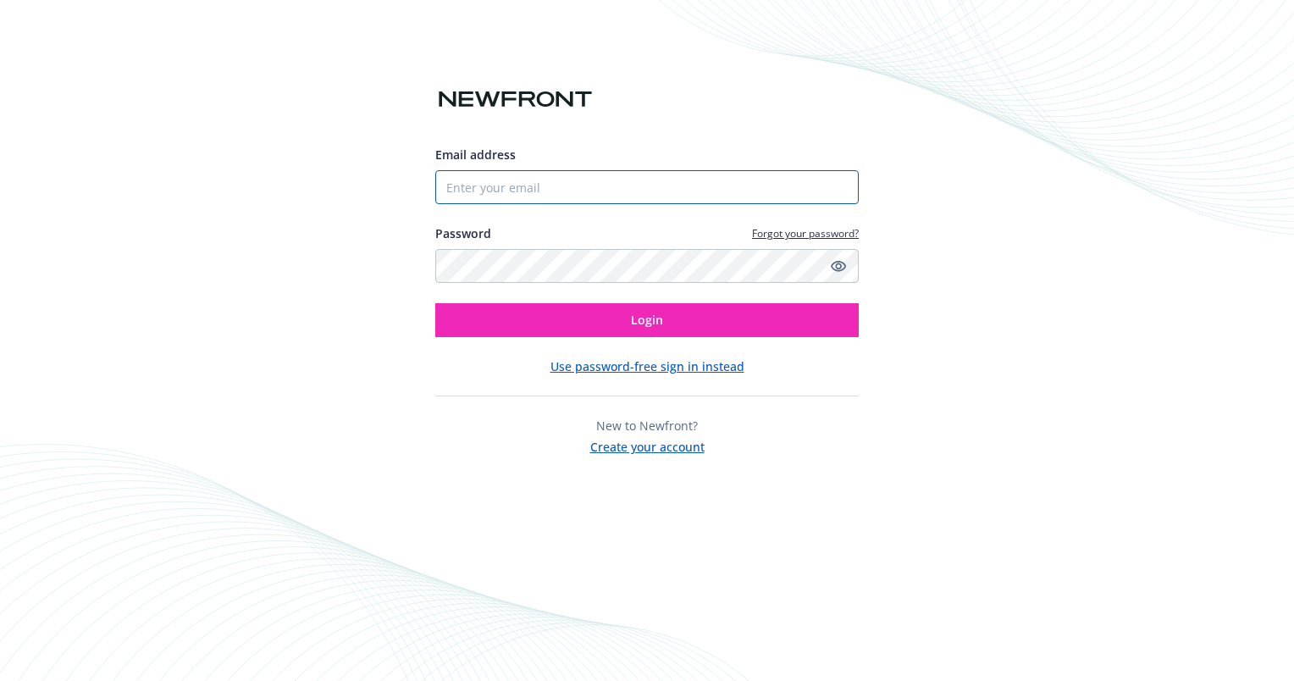
click at [588, 191] on input "Email address" at bounding box center [647, 187] width 424 height 34
type input "[PERSON_NAME][EMAIL_ADDRESS][PERSON_NAME][DOMAIN_NAME]"
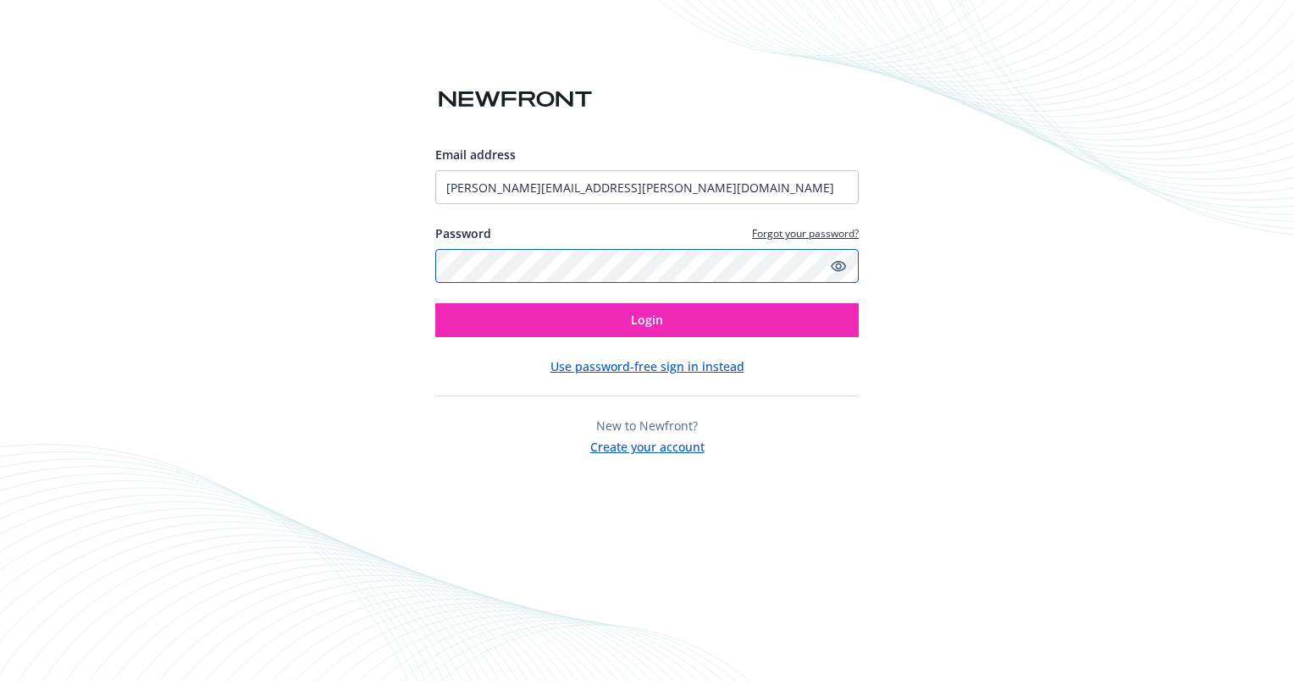
click at [435, 303] on button "Login" at bounding box center [647, 320] width 424 height 34
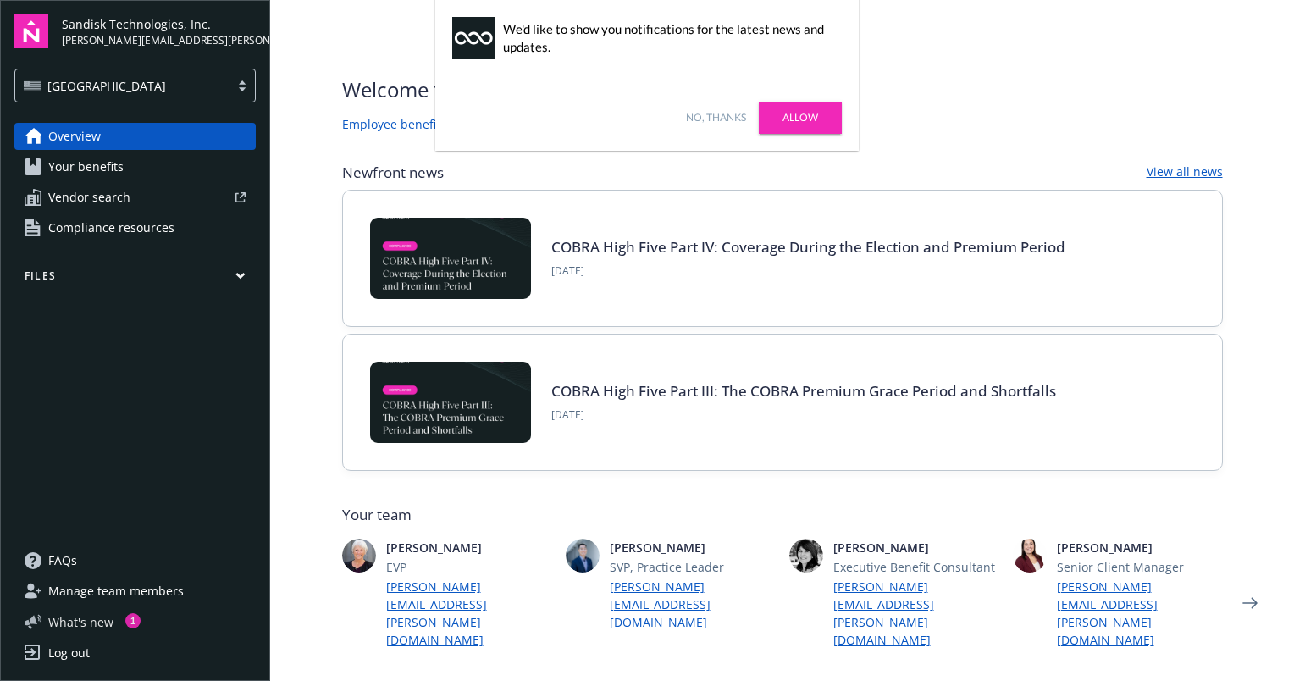
click at [81, 623] on span "What ' s new" at bounding box center [80, 622] width 65 height 18
click at [68, 166] on span "Your benefits" at bounding box center [85, 166] width 75 height 27
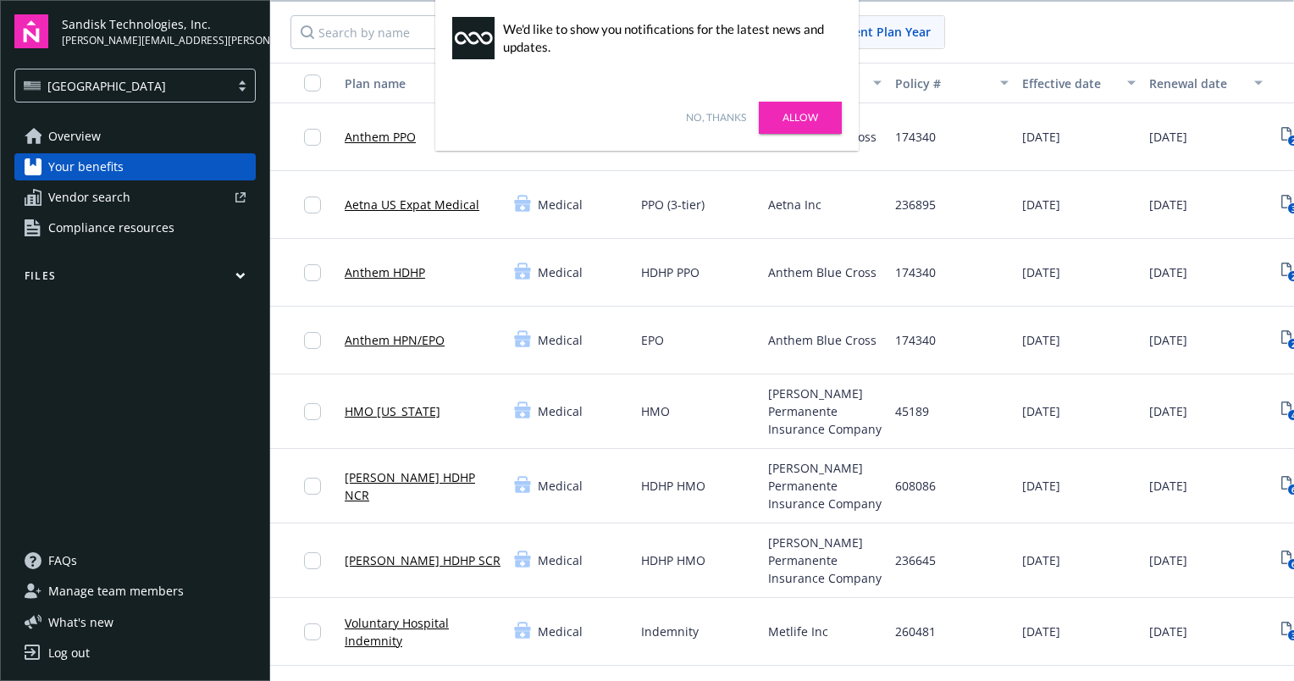
click at [812, 119] on link "Allow" at bounding box center [800, 118] width 83 height 32
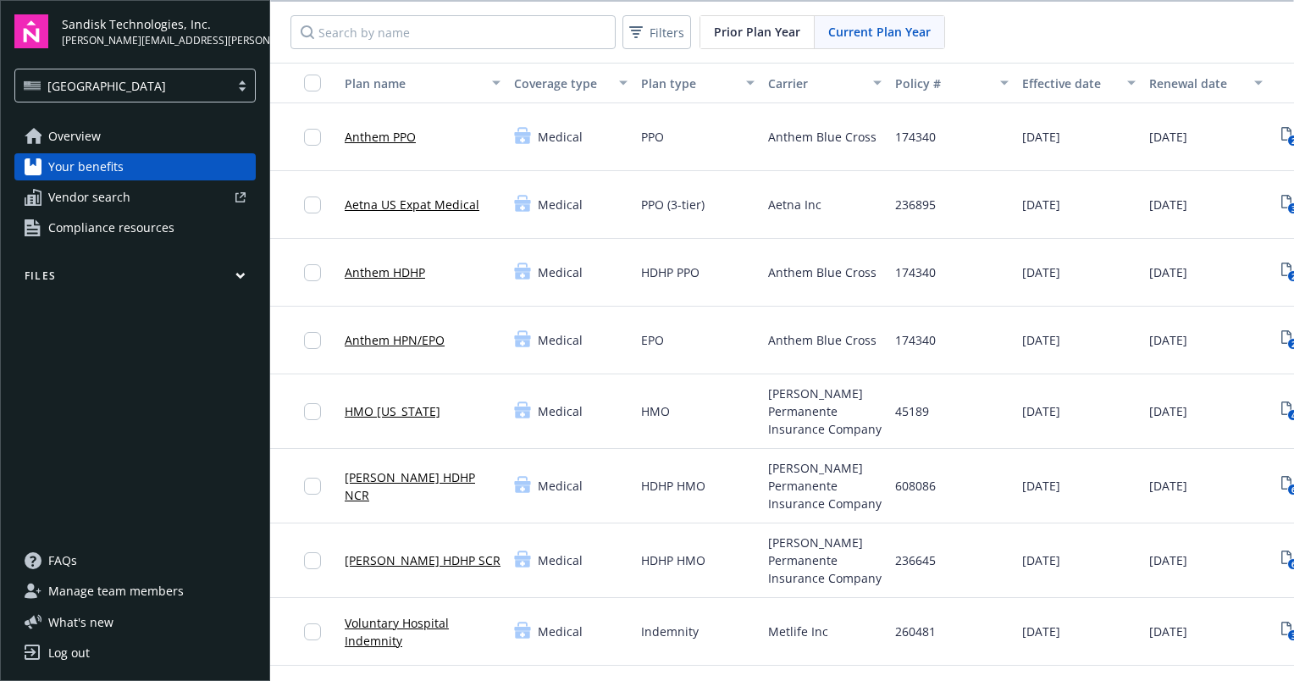
click at [84, 283] on button "Files" at bounding box center [134, 279] width 241 height 21
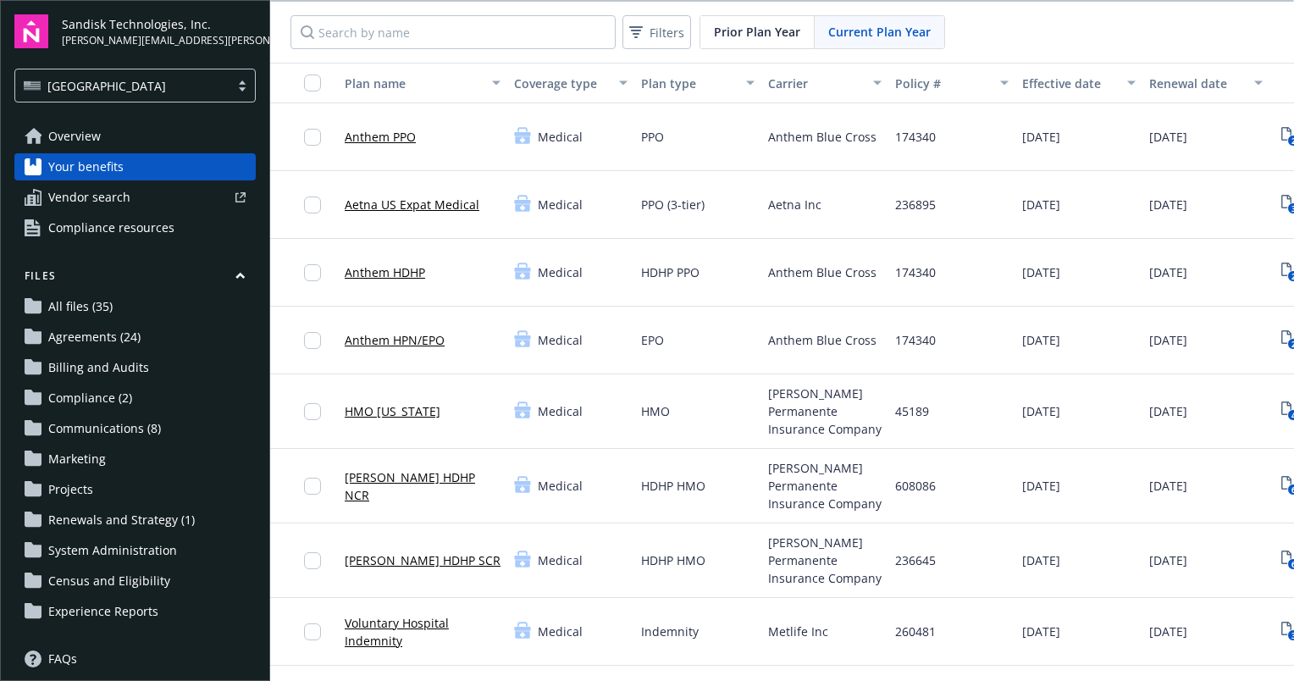
click at [88, 426] on span "Communications (8)" at bounding box center [104, 428] width 113 height 27
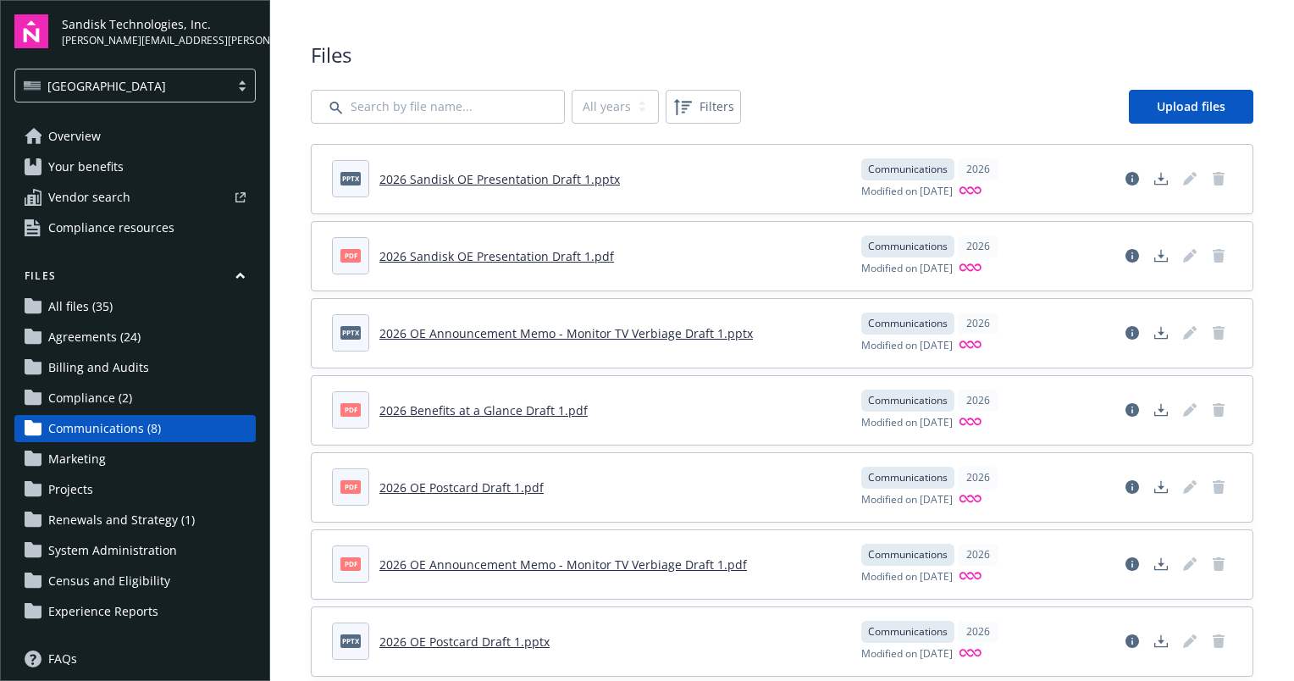
click at [496, 253] on link "2026 Sandisk OE Presentation Draft 1.pdf" at bounding box center [496, 256] width 235 height 16
click at [468, 175] on link "2026 Sandisk OE Presentation Draft 1.pptx" at bounding box center [499, 179] width 241 height 16
